Goal: Task Accomplishment & Management: Complete application form

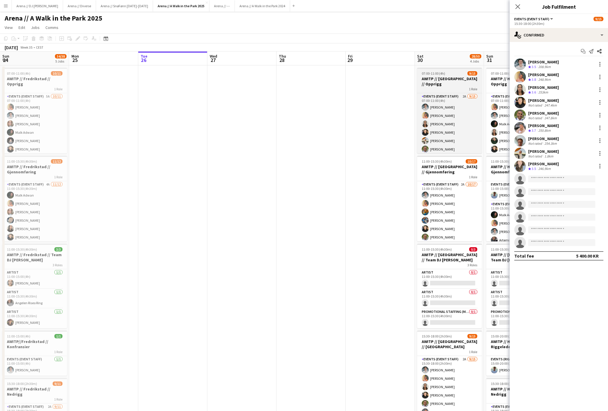
scroll to position [0, 176]
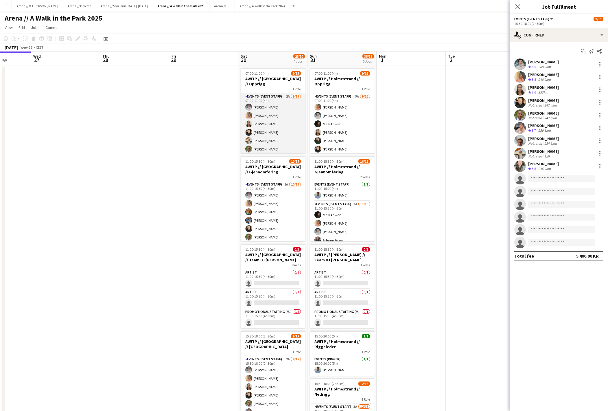
click at [282, 124] on app-card-role "Events (Event Staff) 2A [DATE] 07:00-11:00 (4h) [PERSON_NAME] Ludivia [PERSON_N…" at bounding box center [273, 161] width 65 height 137
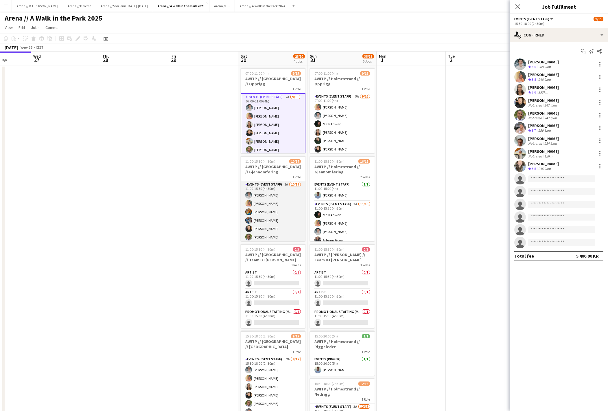
click at [289, 212] on app-card-role "Events (Event Staff) 2A [DATE] 11:00-15:30 (4h30m) [PERSON_NAME] Ludivia [PERSO…" at bounding box center [273, 258] width 65 height 154
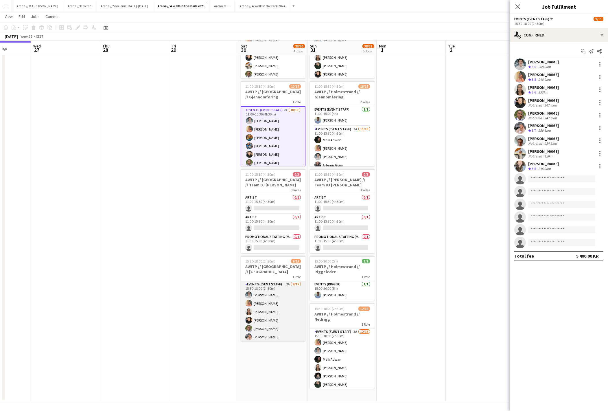
scroll to position [75, 0]
click at [264, 297] on app-card-role "Events (Event Staff) 2A [DATE] 15:30-18:00 (2h30m) [PERSON_NAME] Ludivia [PERSO…" at bounding box center [273, 349] width 65 height 137
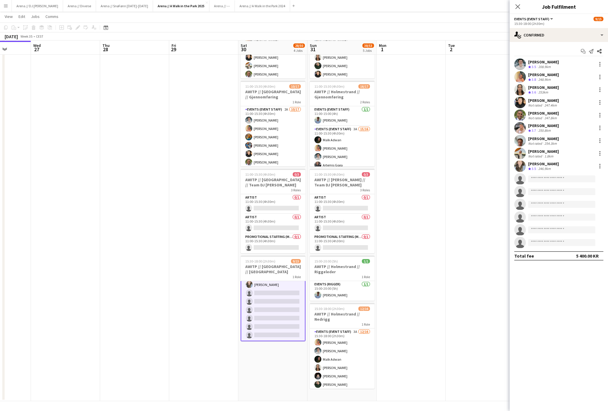
scroll to position [79, 0]
click at [264, 374] on app-date-cell "07:00-11:00 (4h) 9/15 AWITP // [GEOGRAPHIC_DATA] // Opprigg 1 Role Events (Even…" at bounding box center [272, 195] width 69 height 410
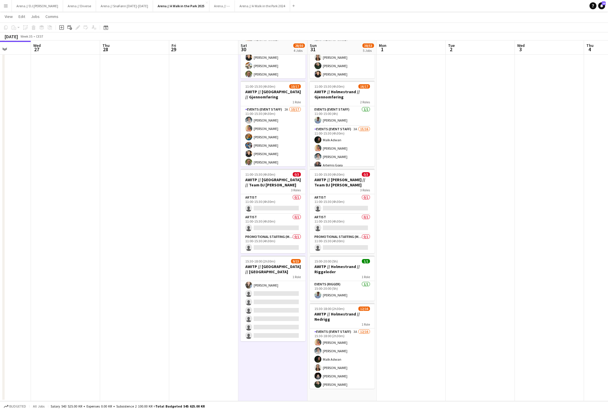
scroll to position [78, 0]
click at [352, 271] on h3 "AWITP // Holmestrand // Riggeleder" at bounding box center [342, 269] width 65 height 10
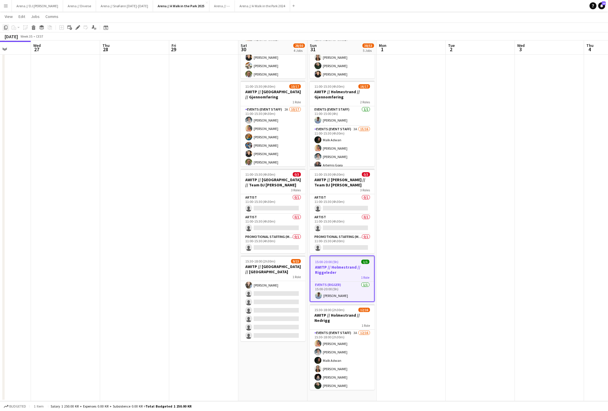
click at [7, 29] on icon "Copy" at bounding box center [5, 27] width 5 height 5
click at [274, 365] on app-date-cell "07:00-11:00 (4h) 9/15 AWITP // [GEOGRAPHIC_DATA] // Opprigg 1 Role Events (Even…" at bounding box center [272, 195] width 69 height 410
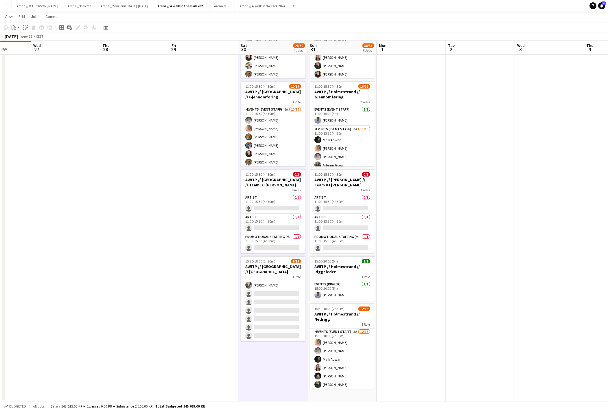
click at [176, 209] on app-date-cell at bounding box center [203, 195] width 69 height 410
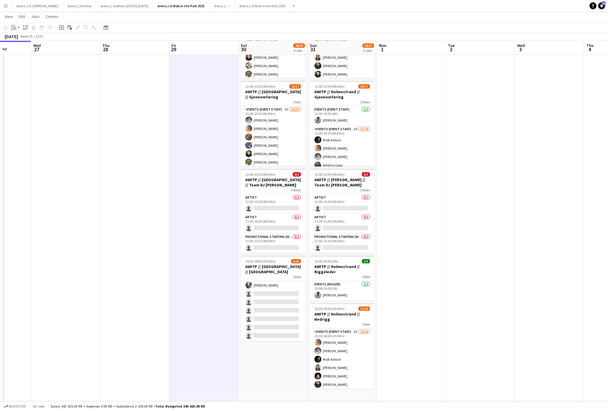
click at [282, 352] on app-date-cell "07:00-11:00 (4h) 9/15 AWITP // [GEOGRAPHIC_DATA] // Opprigg 1 Role Events (Even…" at bounding box center [272, 195] width 69 height 410
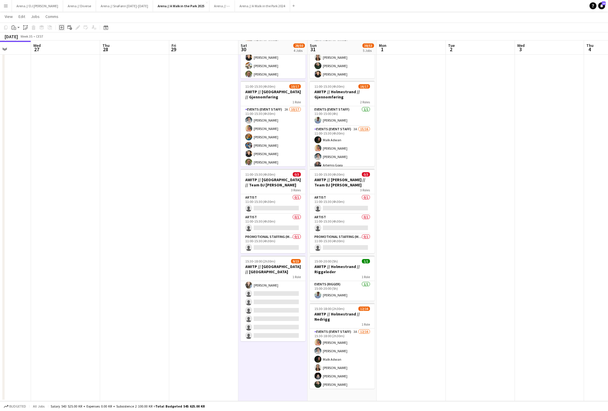
click at [61, 31] on div "Add job" at bounding box center [61, 27] width 7 height 7
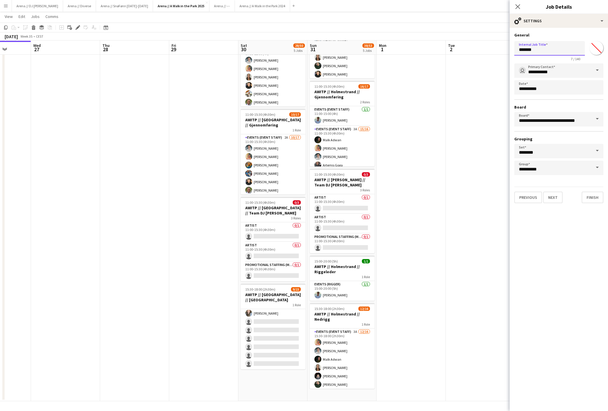
drag, startPoint x: 552, startPoint y: 48, endPoint x: 499, endPoint y: 48, distance: 53.2
click at [499, 48] on body "Menu Boards Boards Boards All jobs Status Workforce Workforce My Workforce Recr…" at bounding box center [304, 168] width 608 height 485
type input "*******"
click at [563, 200] on button "Next" at bounding box center [552, 197] width 19 height 12
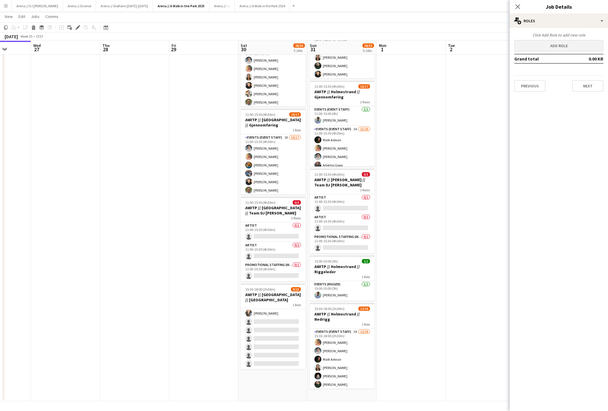
click at [572, 45] on button "Add role" at bounding box center [558, 46] width 89 height 12
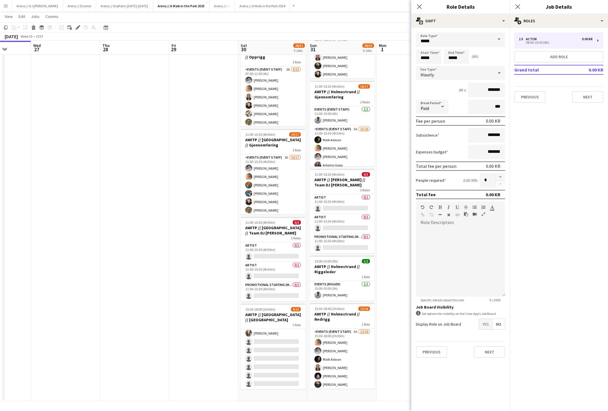
click at [496, 39] on span at bounding box center [499, 39] width 12 height 14
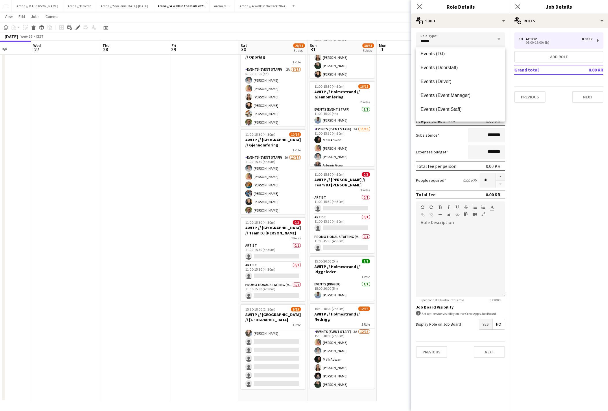
scroll to position [116, 0]
click at [469, 105] on span "Events (Event Staff)" at bounding box center [461, 107] width 80 height 5
type input "**********"
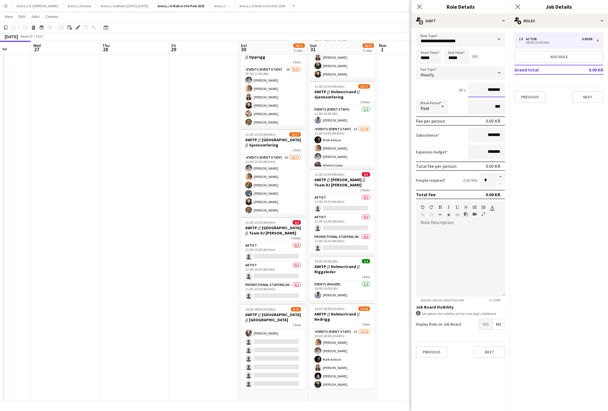
click at [485, 93] on input "*******" at bounding box center [486, 90] width 37 height 14
click at [558, 196] on mat-expansion-panel "pencil3 General details 1 x Actor 0.00 KR 08:00-16:00 (8h) Add role Grand total…" at bounding box center [559, 219] width 98 height 383
click at [492, 93] on input "********" at bounding box center [486, 90] width 37 height 14
type input "******"
click at [536, 142] on mat-expansion-panel "pencil3 General details 1 x Actor 0.00 KR 08:00-16:00 (8h) Add role Grand total…" at bounding box center [559, 219] width 98 height 383
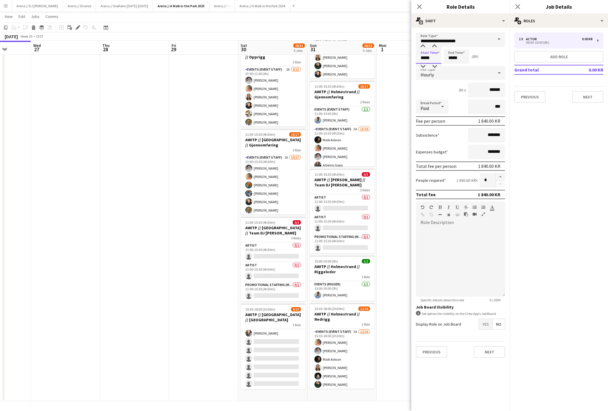
drag, startPoint x: 425, startPoint y: 59, endPoint x: 421, endPoint y: 59, distance: 4.0
click at [421, 59] on input "*****" at bounding box center [428, 56] width 25 height 14
type input "*****"
click at [452, 57] on input "*****" at bounding box center [456, 56] width 25 height 14
type input "*****"
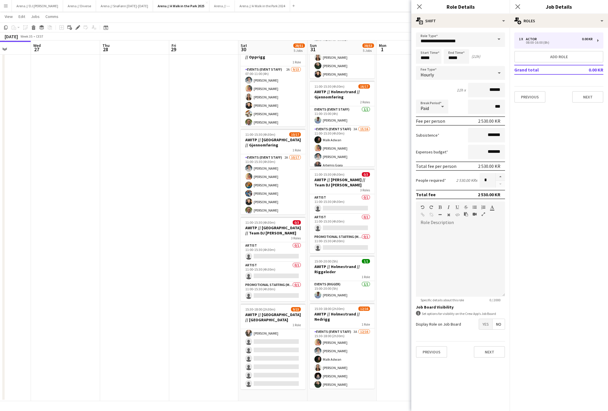
click at [533, 178] on mat-expansion-panel "pencil3 General details 1 x Actor 0.00 KR 08:00-16:00 (8h) Add role Grand total…" at bounding box center [559, 219] width 98 height 383
click at [456, 250] on div at bounding box center [460, 261] width 89 height 69
click at [493, 357] on button "Next" at bounding box center [489, 352] width 31 height 12
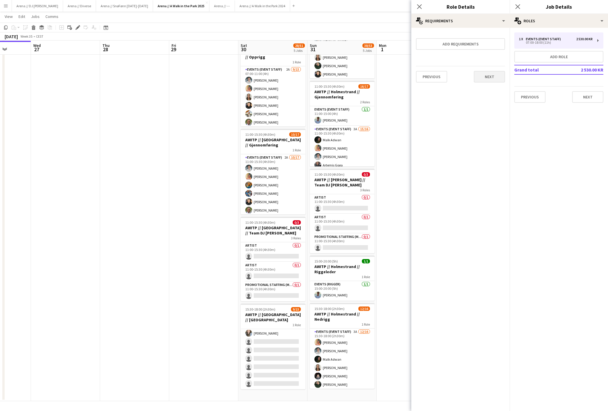
click at [491, 81] on button "Next" at bounding box center [489, 77] width 31 height 12
click at [489, 83] on button "Finish" at bounding box center [494, 78] width 22 height 12
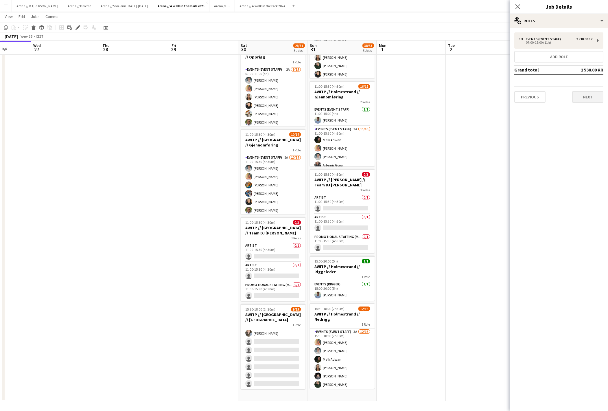
click at [593, 98] on button "Next" at bounding box center [587, 97] width 31 height 12
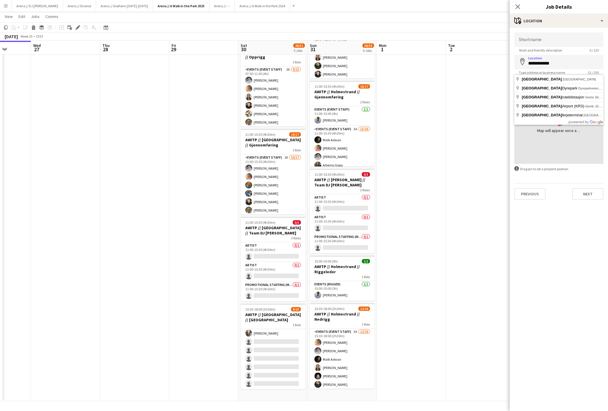
type input "**********"
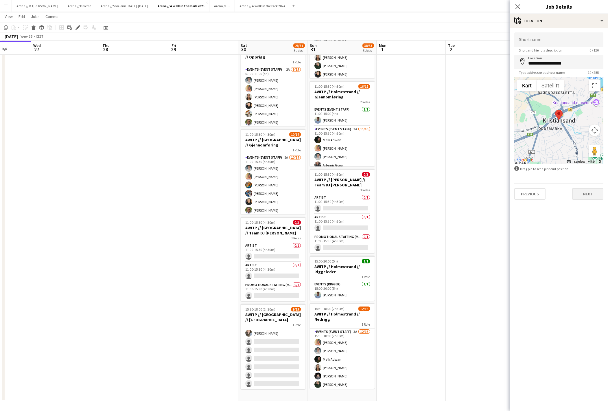
click at [583, 200] on button "Next" at bounding box center [587, 194] width 31 height 12
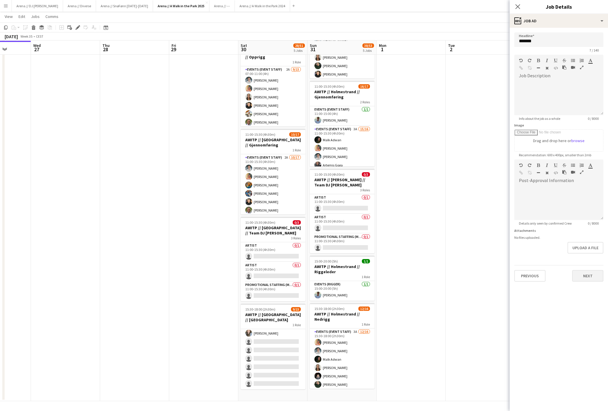
click at [584, 281] on button "Next" at bounding box center [587, 276] width 31 height 12
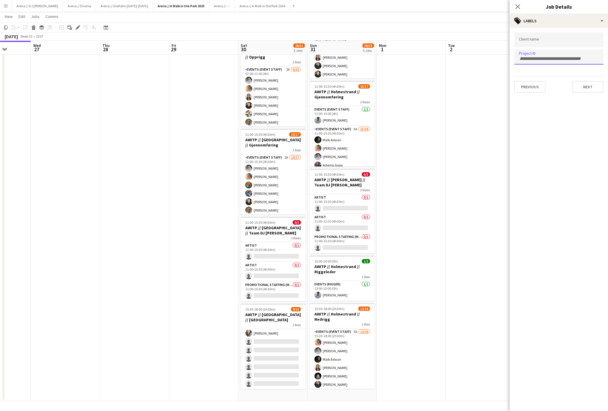
click at [536, 56] on input "Type to search project ID labels..." at bounding box center [559, 58] width 80 height 5
paste input "******"
type input "******"
click at [584, 91] on button "Next" at bounding box center [587, 87] width 31 height 12
type input "*******"
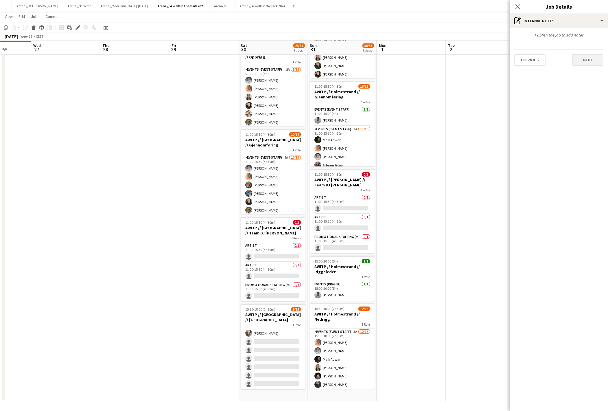
click at [584, 65] on button "Next" at bounding box center [587, 60] width 31 height 12
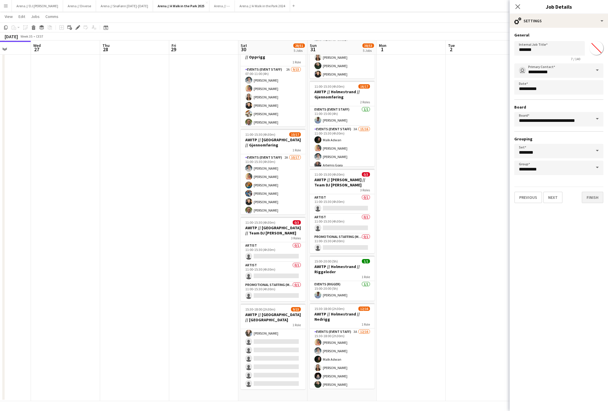
click at [588, 198] on button "Finish" at bounding box center [593, 197] width 22 height 12
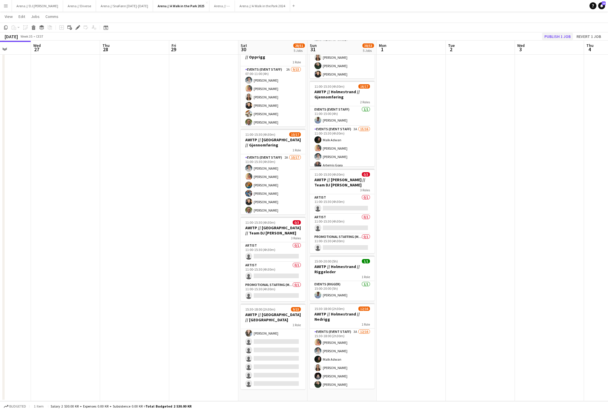
click at [557, 35] on button "Publish 1 job" at bounding box center [557, 37] width 31 height 8
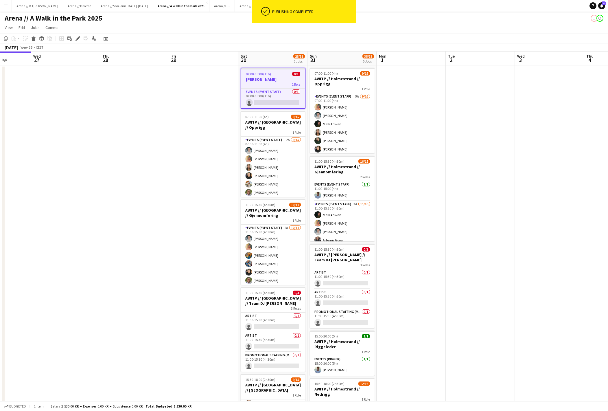
scroll to position [0, 0]
click at [291, 93] on app-card-role "Events (Event Staff) 0/1 07:00-18:00 (11h) single-neutral-actions" at bounding box center [273, 99] width 64 height 20
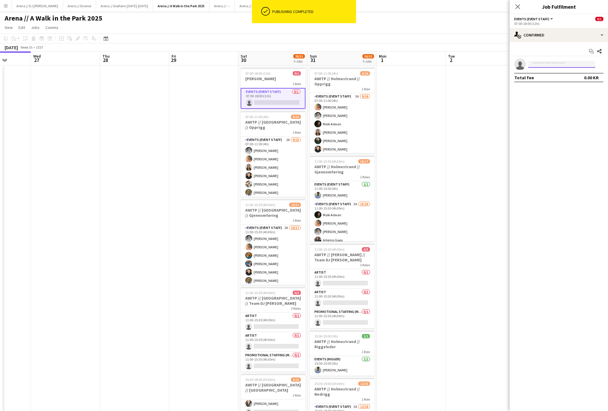
click at [537, 64] on input at bounding box center [561, 64] width 67 height 7
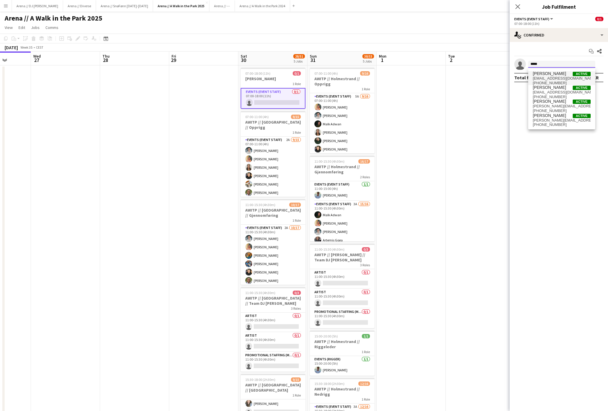
type input "**********"
drag, startPoint x: 537, startPoint y: 82, endPoint x: 551, endPoint y: 88, distance: 15.6
click at [551, 85] on span "[PHONE_NUMBER]" at bounding box center [562, 83] width 58 height 5
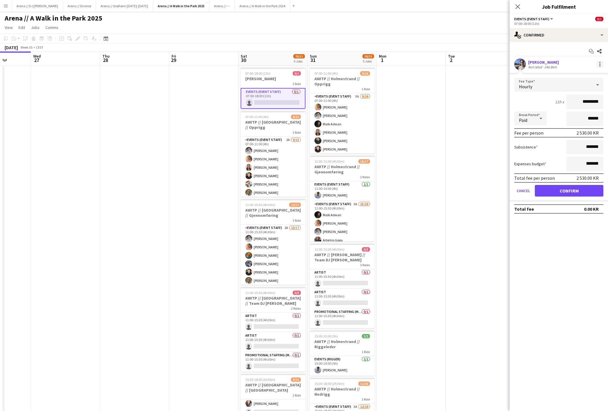
click at [599, 67] on div at bounding box center [599, 64] width 7 height 7
click at [586, 118] on span "Remove" at bounding box center [581, 117] width 36 height 5
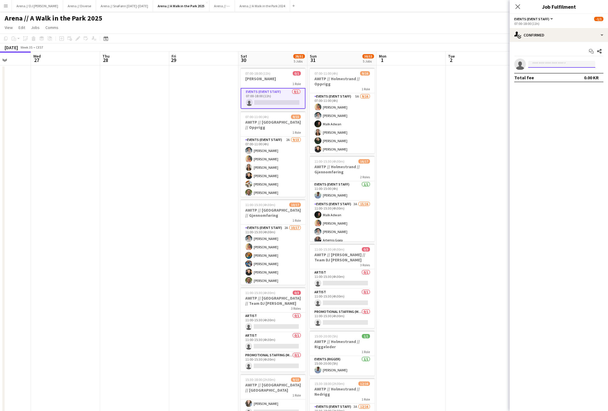
click at [554, 67] on input at bounding box center [561, 64] width 67 height 7
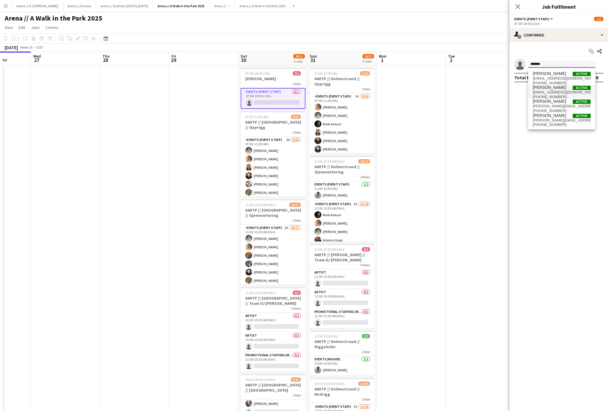
type input "*******"
click at [564, 95] on span "[EMAIL_ADDRESS][DOMAIN_NAME]" at bounding box center [562, 92] width 58 height 5
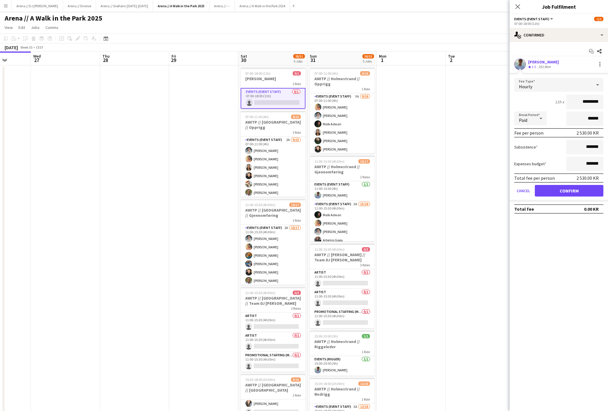
click at [580, 196] on button "Confirm" at bounding box center [569, 191] width 69 height 12
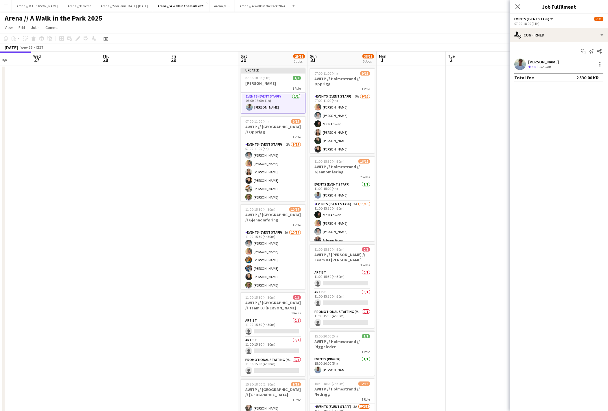
click at [521, 11] on div "Close pop-in" at bounding box center [518, 6] width 16 height 13
click at [517, 8] on icon at bounding box center [517, 6] width 5 height 5
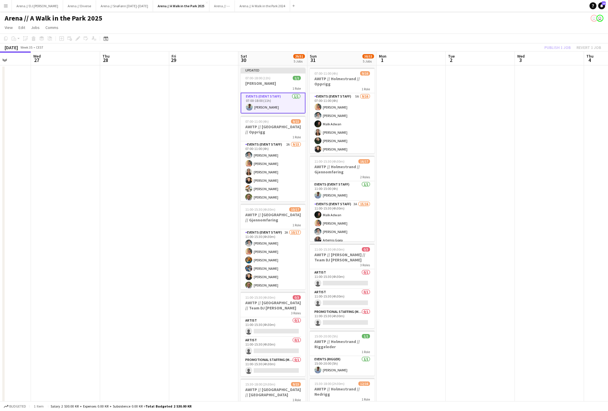
click at [545, 49] on div "Publish 1 job Revert 1 job" at bounding box center [572, 48] width 71 height 8
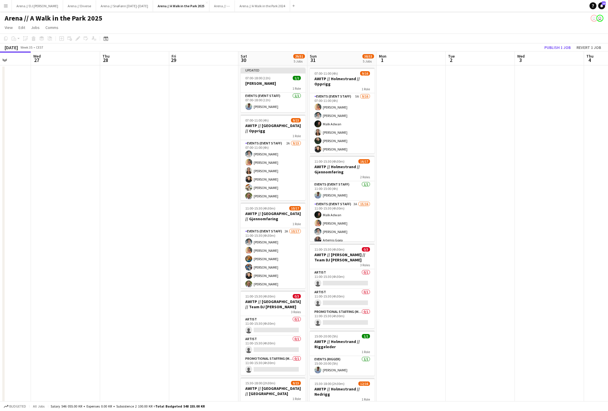
click at [545, 49] on button "Publish 1 job" at bounding box center [557, 48] width 31 height 8
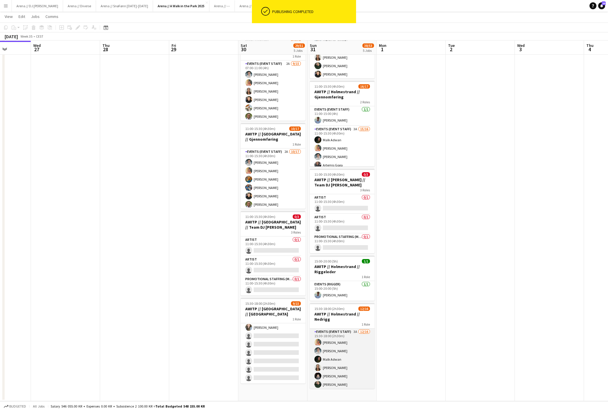
scroll to position [75, 0]
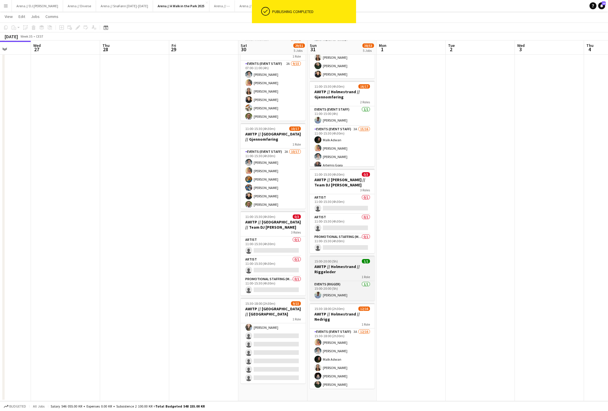
click at [345, 268] on h3 "AWITP // Holmestrand // Riggeleder" at bounding box center [342, 269] width 65 height 10
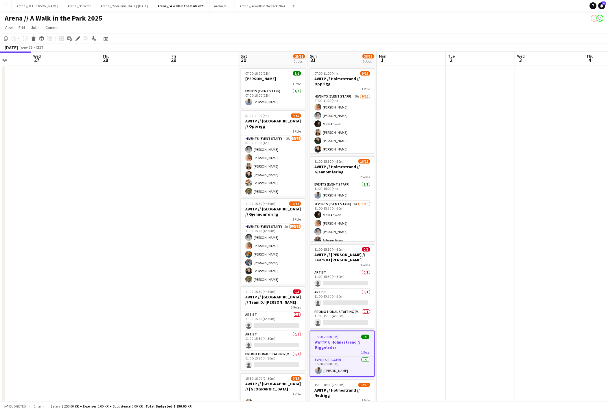
scroll to position [0, 0]
click at [354, 126] on app-card-role "Events (Event Staff) 5A [DATE] 07:00-11:00 (4h) [PERSON_NAME] [PERSON_NAME] [PE…" at bounding box center [342, 165] width 65 height 145
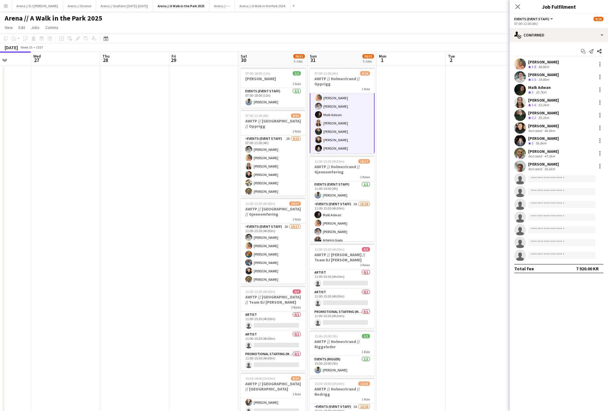
scroll to position [13, 0]
click at [351, 195] on app-card-role "Events (Event Staff) [DATE] 11:00-15:00 (4h) [PERSON_NAME]" at bounding box center [342, 191] width 65 height 20
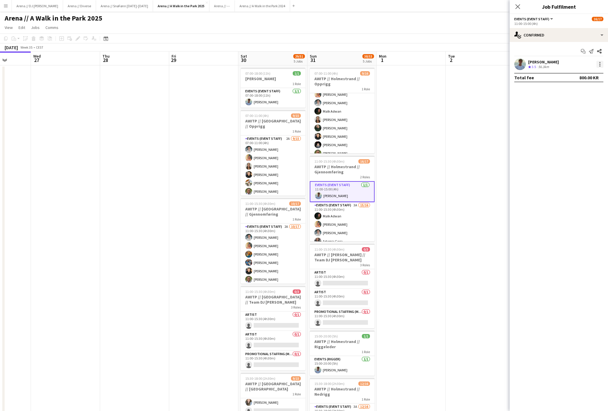
click at [597, 66] on div at bounding box center [599, 64] width 7 height 7
click at [580, 130] on span "Remove" at bounding box center [581, 131] width 36 height 5
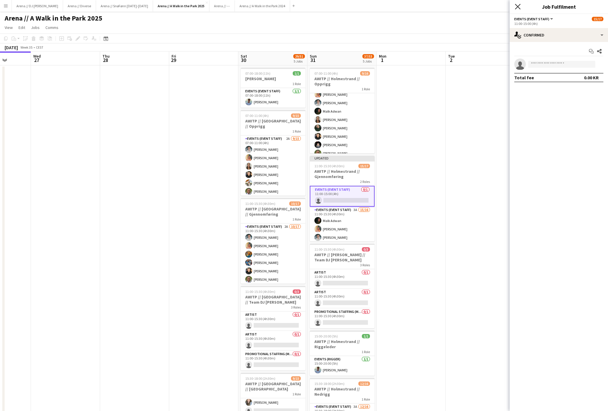
click at [518, 7] on icon at bounding box center [517, 6] width 5 height 5
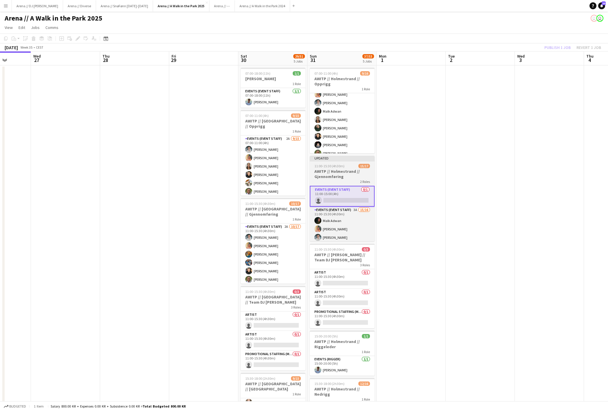
click at [339, 178] on h3 "AWITP // Holmestrand // Gjennomføring" at bounding box center [342, 174] width 65 height 10
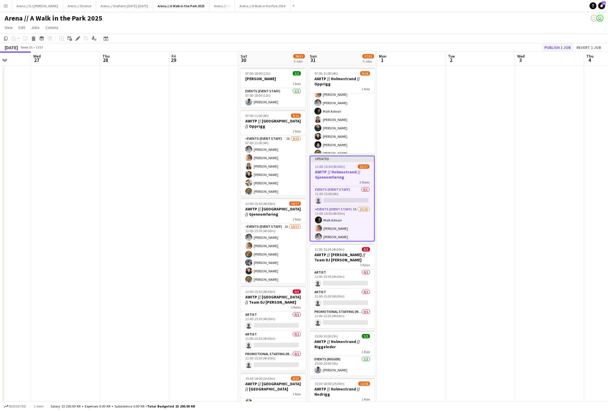
click at [542, 49] on button "Publish 1 job" at bounding box center [557, 48] width 31 height 8
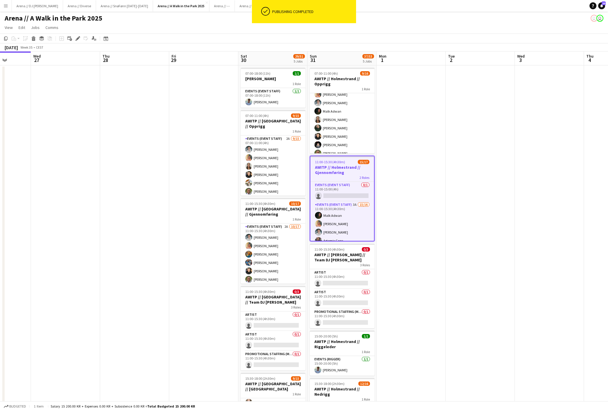
click at [334, 179] on div "2 Roles" at bounding box center [342, 177] width 64 height 5
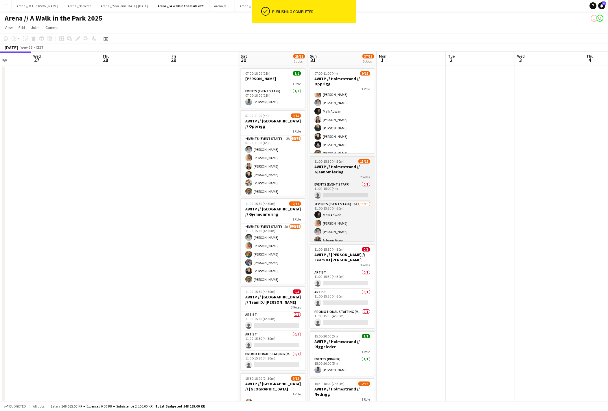
click at [334, 179] on div "2 Roles" at bounding box center [342, 176] width 65 height 5
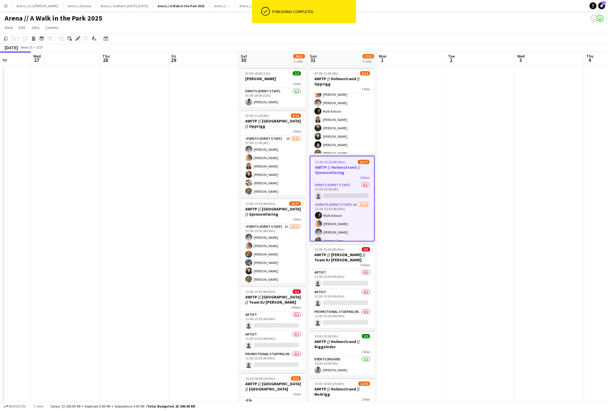
click at [76, 39] on icon "Edit" at bounding box center [77, 38] width 5 height 5
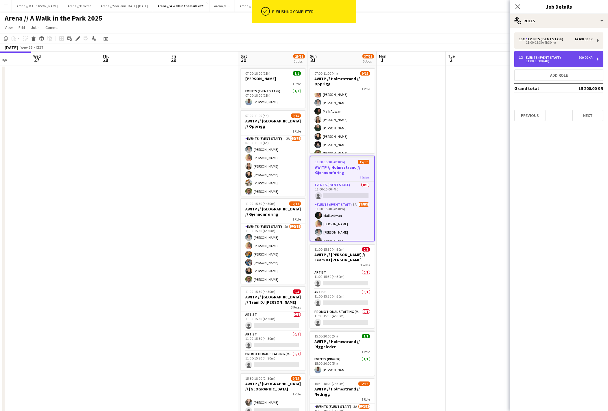
click at [595, 63] on div "1 x Events (Event Staff) 800.00 KR 11:00-15:00 (4h)" at bounding box center [558, 59] width 89 height 16
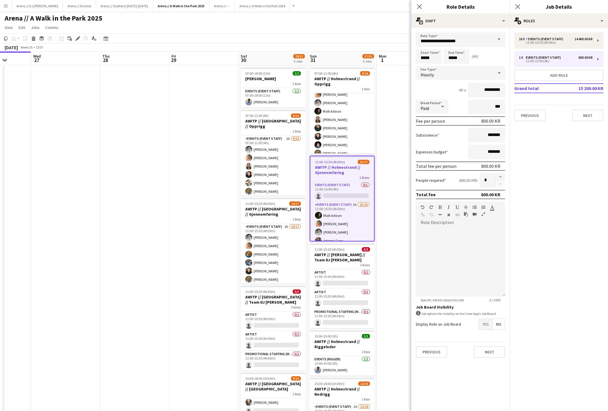
click at [502, 187] on div at bounding box center [500, 180] width 10 height 14
click at [502, 178] on button "button" at bounding box center [500, 177] width 9 height 8
type input "*"
click at [488, 184] on input "*" at bounding box center [488, 180] width 16 height 14
click at [480, 22] on div "multiple-actions-text Shift" at bounding box center [460, 21] width 98 height 14
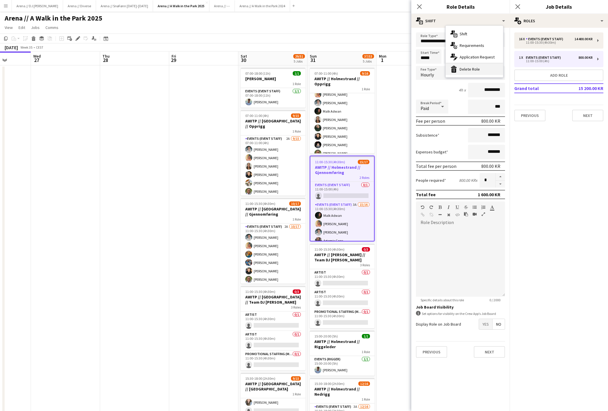
click at [475, 69] on div "bin-2 Delete Role" at bounding box center [474, 69] width 57 height 12
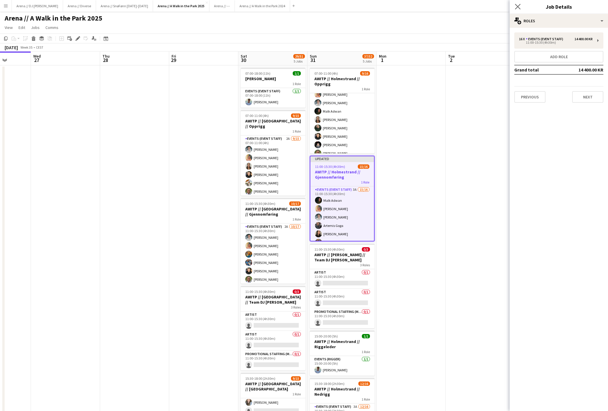
click at [517, 10] on app-icon "Close pop-in" at bounding box center [518, 7] width 8 height 8
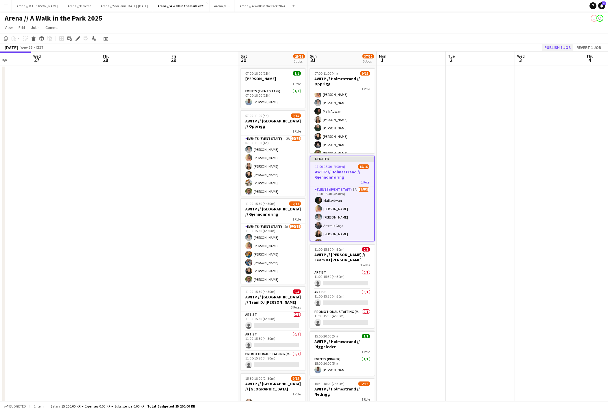
click at [549, 49] on button "Publish 1 job" at bounding box center [557, 48] width 31 height 8
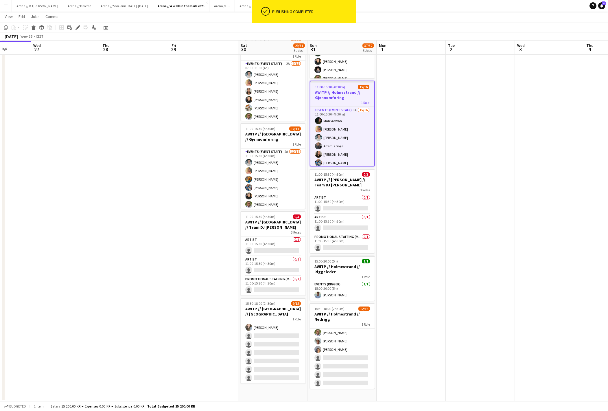
scroll to position [88, 0]
click at [352, 269] on h3 "AWITP // Holmestrand // Riggeleder" at bounding box center [342, 269] width 65 height 10
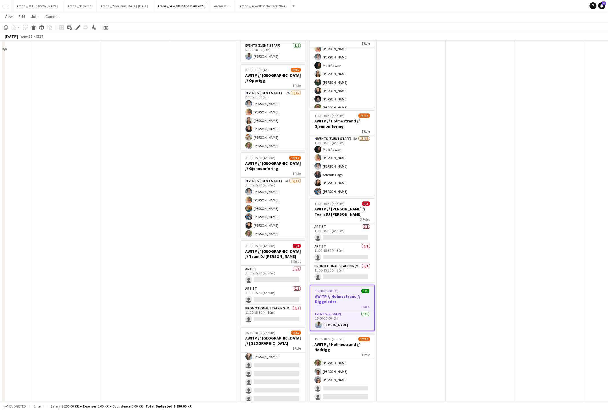
scroll to position [46, 0]
click at [78, 26] on icon "Edit" at bounding box center [77, 27] width 5 height 5
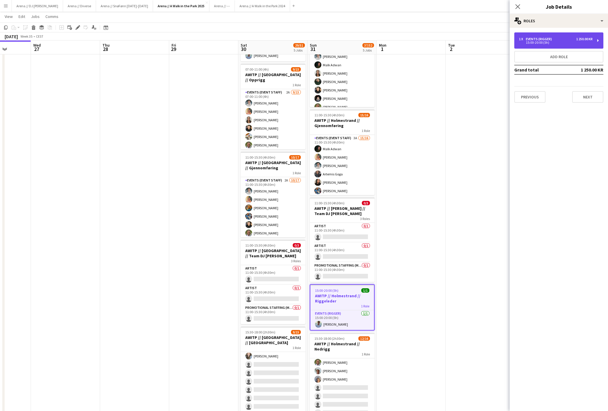
click at [553, 36] on div "1 x Events (Rigger) 1 250.00 KR 15:00-20:00 (5h)" at bounding box center [558, 40] width 89 height 16
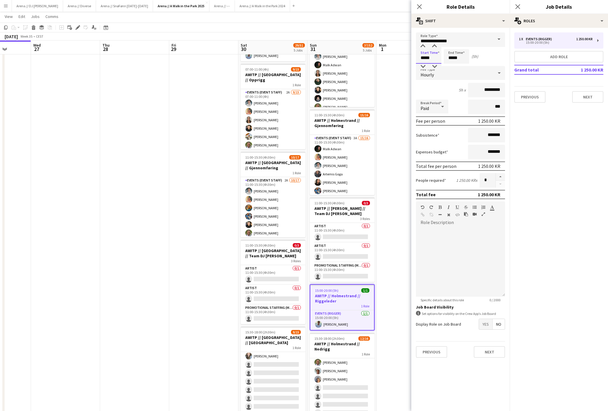
drag, startPoint x: 426, startPoint y: 57, endPoint x: 421, endPoint y: 57, distance: 5.2
click at [421, 57] on input "*****" at bounding box center [428, 56] width 25 height 14
type input "*****"
click at [543, 205] on mat-expansion-panel "pencil3 General details 1 x Events (Rigger) 1 250.00 KR 15:00-20:00 (5h) Add ro…" at bounding box center [559, 219] width 98 height 383
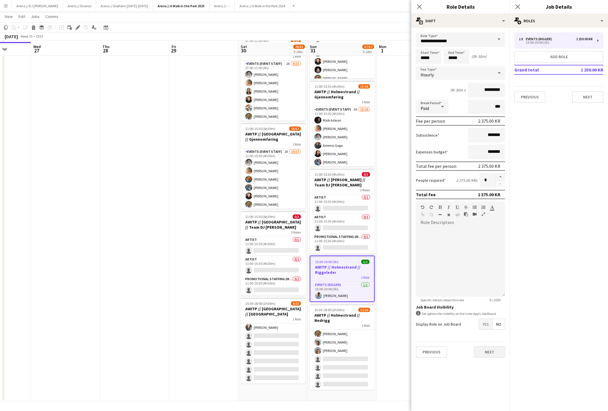
scroll to position [75, 0]
click at [484, 357] on button "Next" at bounding box center [489, 352] width 31 height 12
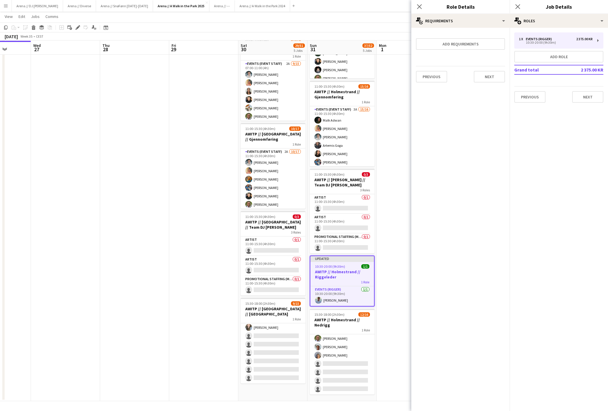
click at [488, 84] on div "Previous Next" at bounding box center [460, 76] width 89 height 21
click at [489, 80] on button "Next" at bounding box center [489, 77] width 31 height 12
click at [490, 83] on button "Finish" at bounding box center [494, 78] width 22 height 12
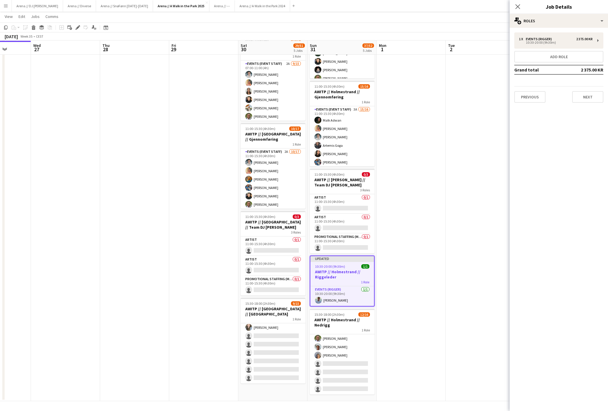
click at [521, 3] on div "Close pop-in" at bounding box center [518, 6] width 16 height 13
click at [519, 5] on icon at bounding box center [517, 6] width 5 height 5
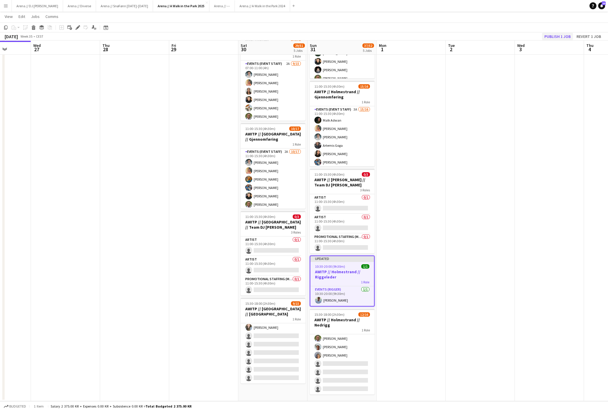
click at [542, 36] on button "Publish 1 job" at bounding box center [557, 37] width 31 height 8
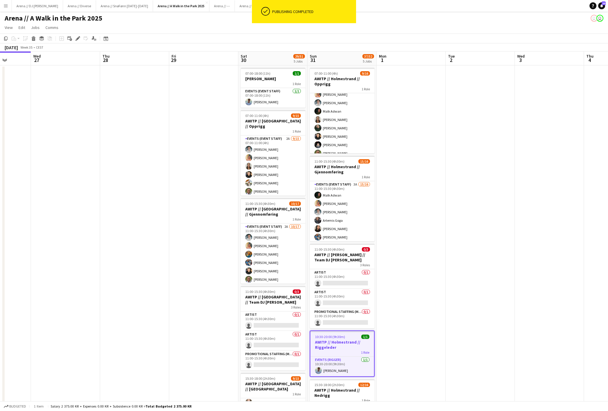
scroll to position [0, 0]
